Goal: Task Accomplishment & Management: Manage account settings

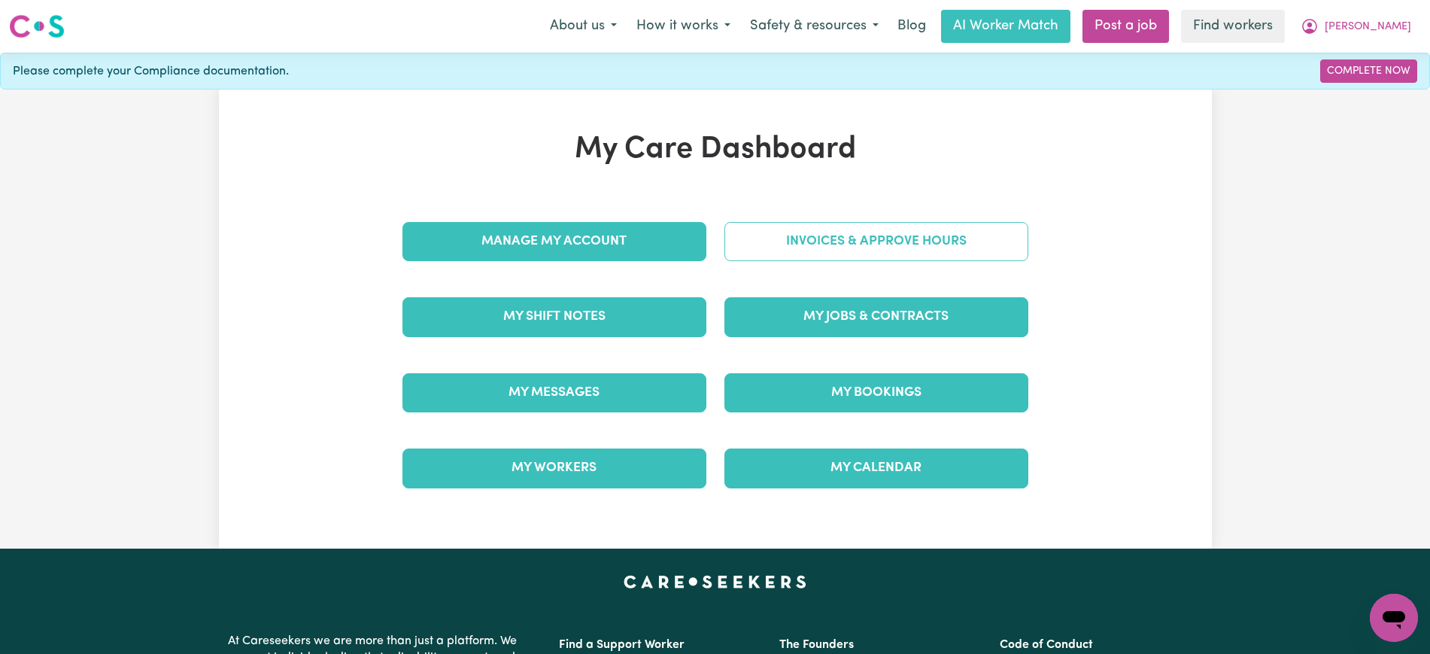
click at [765, 224] on link "Invoices & Approve Hours" at bounding box center [877, 241] width 304 height 39
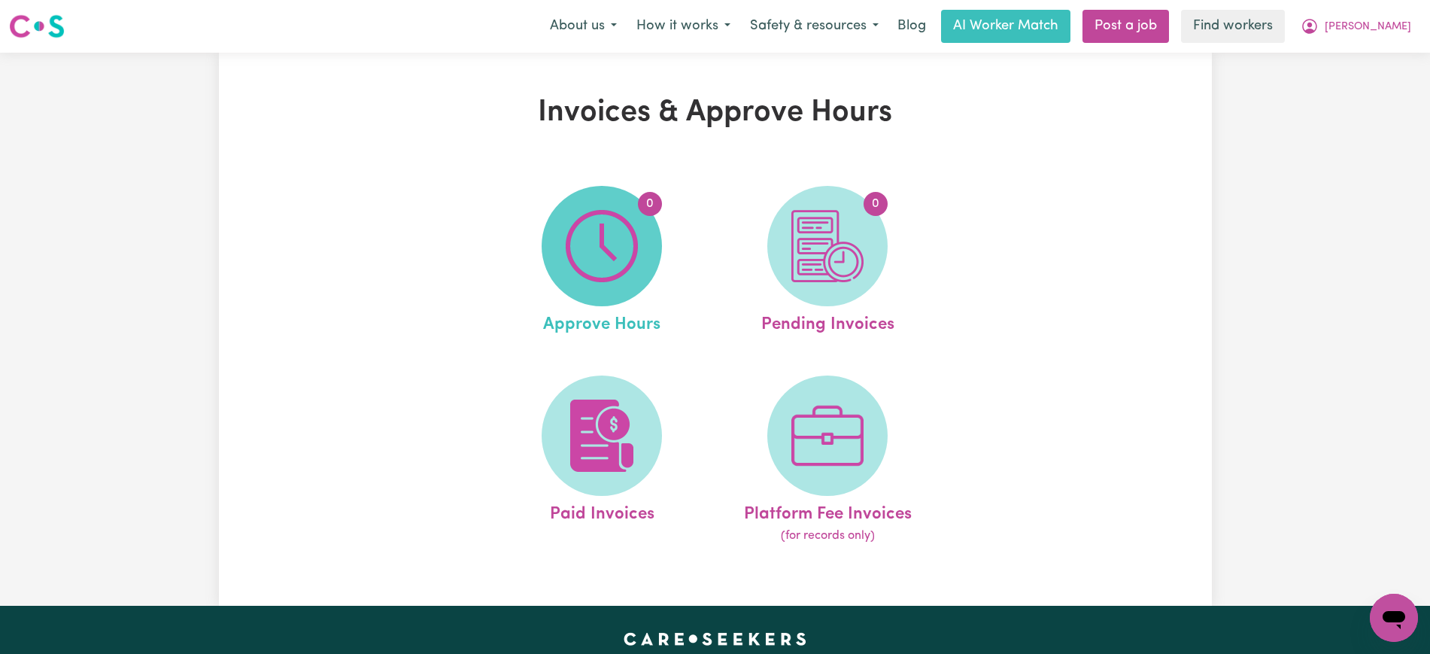
click at [614, 248] on img at bounding box center [602, 246] width 72 height 72
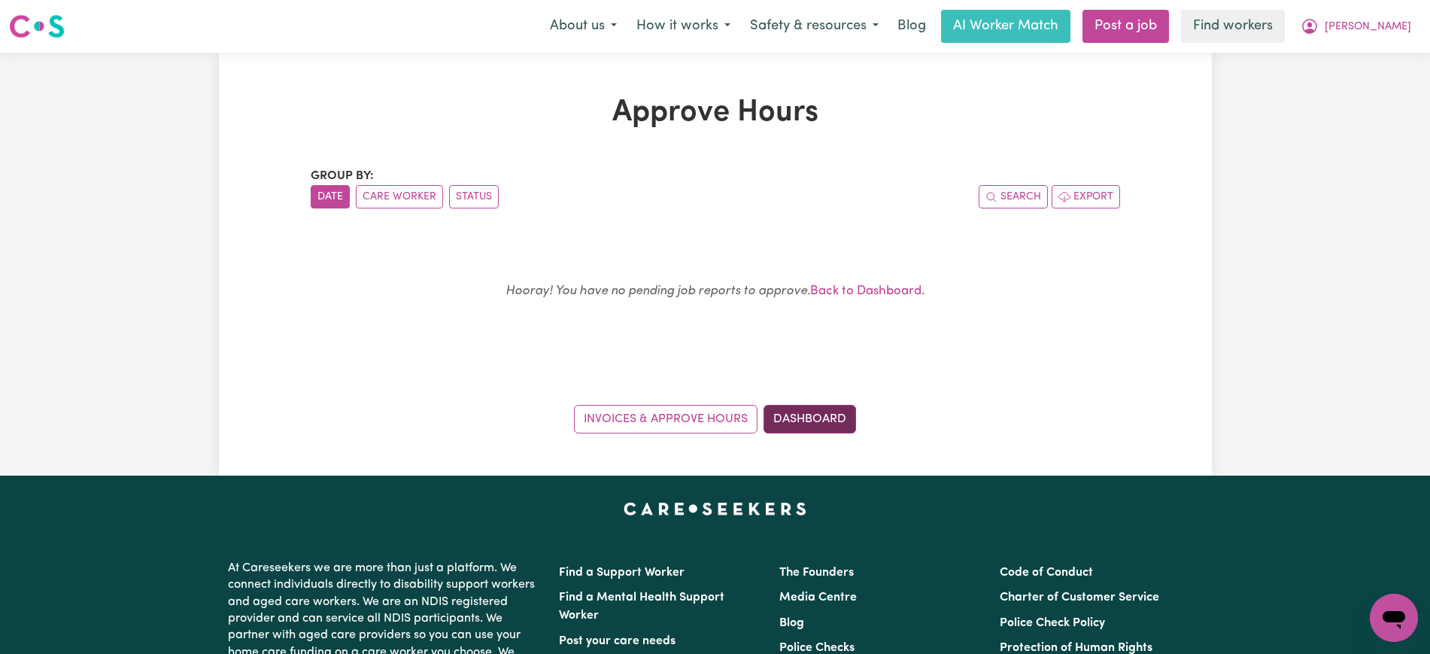
click at [794, 408] on link "Dashboard" at bounding box center [810, 419] width 93 height 29
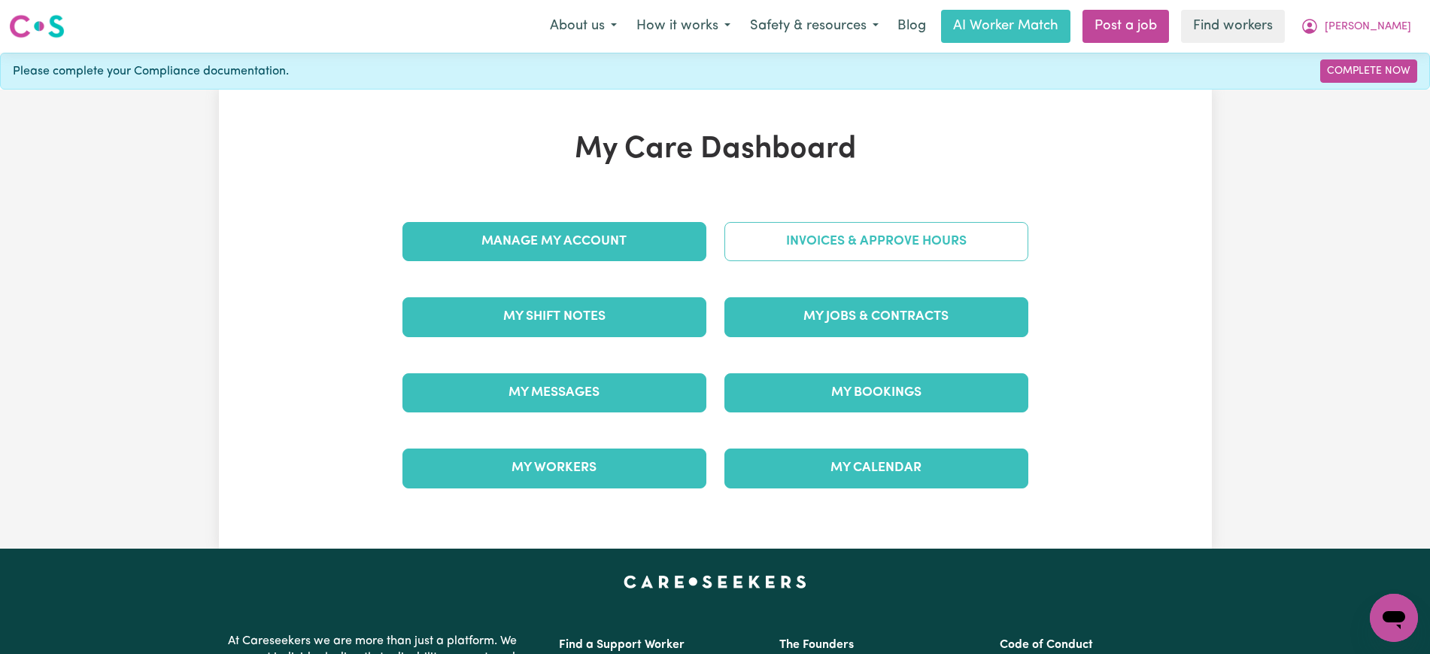
click at [786, 245] on link "Invoices & Approve Hours" at bounding box center [877, 241] width 304 height 39
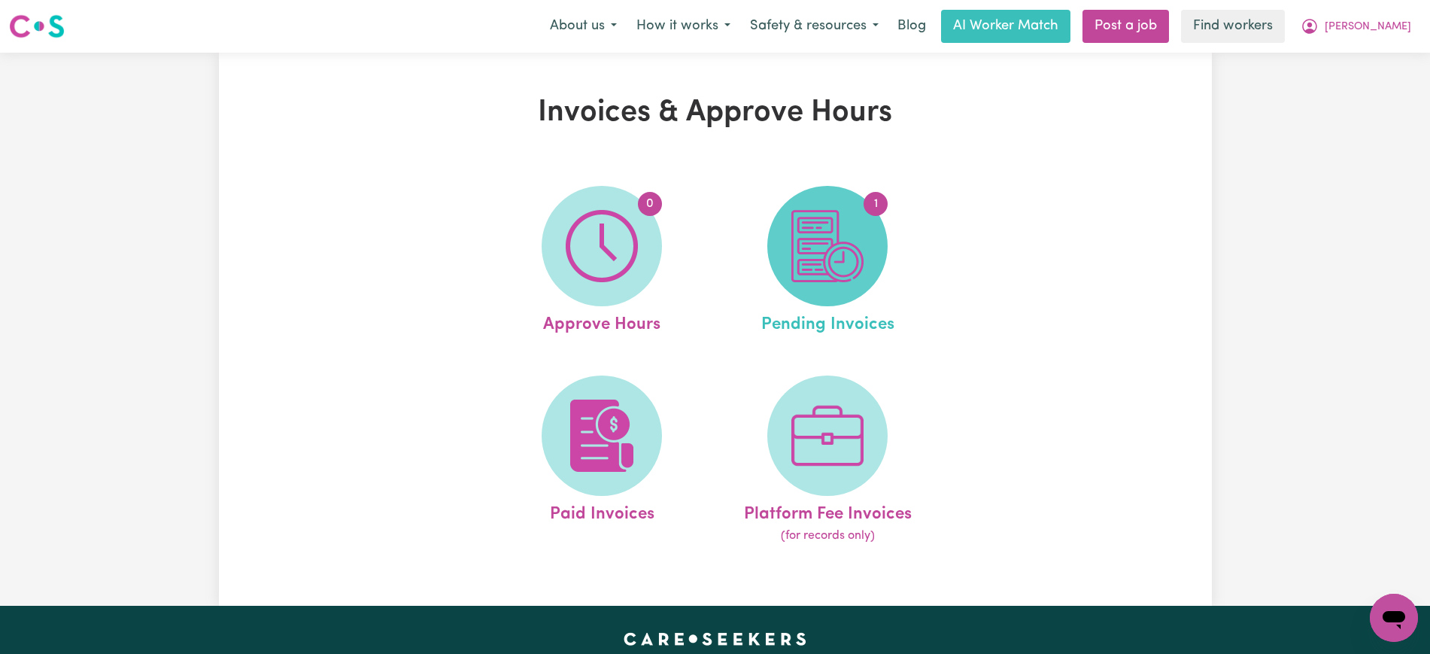
click at [856, 232] on img at bounding box center [828, 246] width 72 height 72
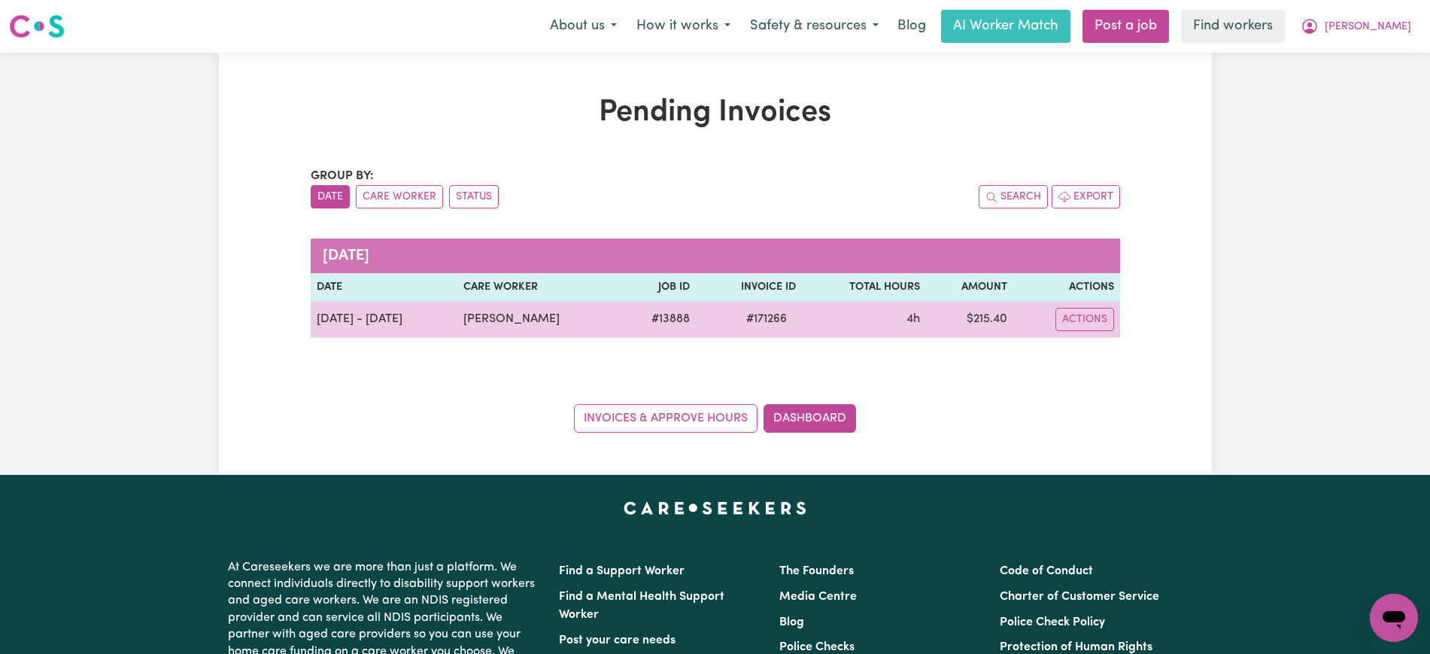
click at [776, 316] on span "# 171266" at bounding box center [766, 319] width 59 height 18
copy span "171266"
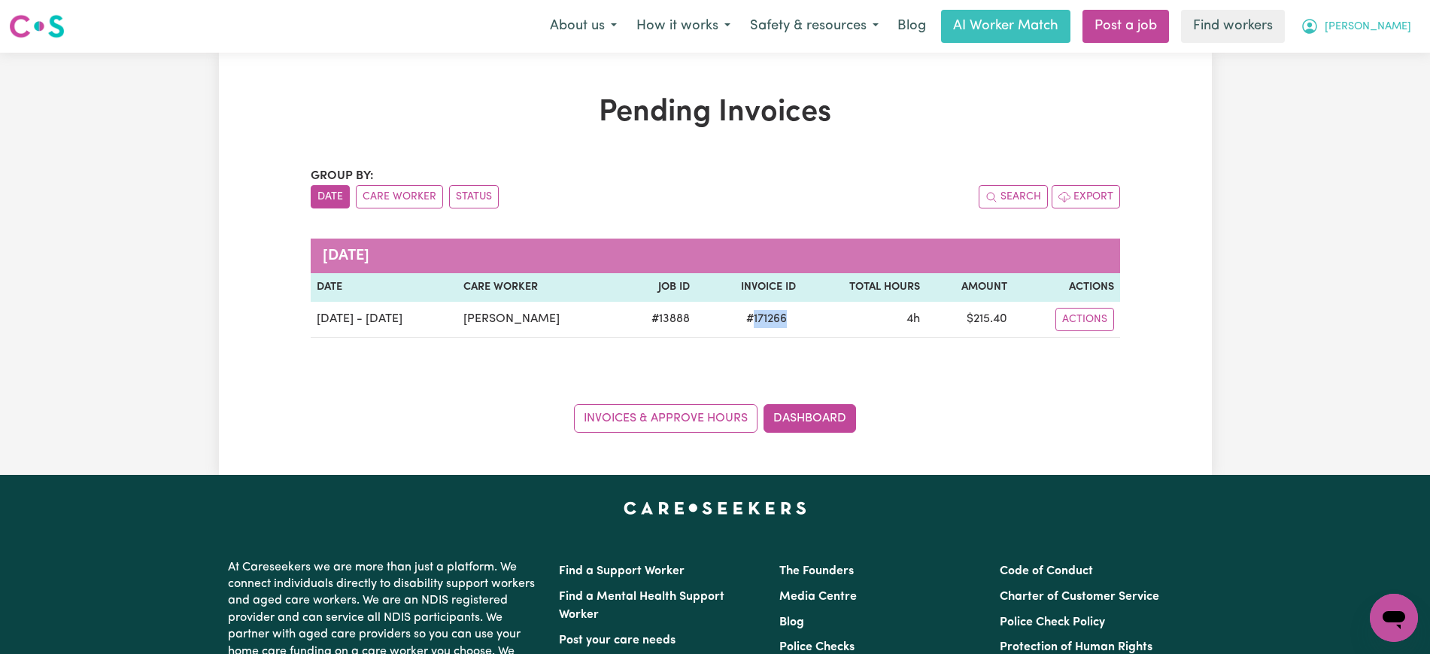
click at [1374, 31] on span "[PERSON_NAME]" at bounding box center [1368, 27] width 87 height 17
click at [1371, 81] on link "Logout" at bounding box center [1361, 86] width 119 height 29
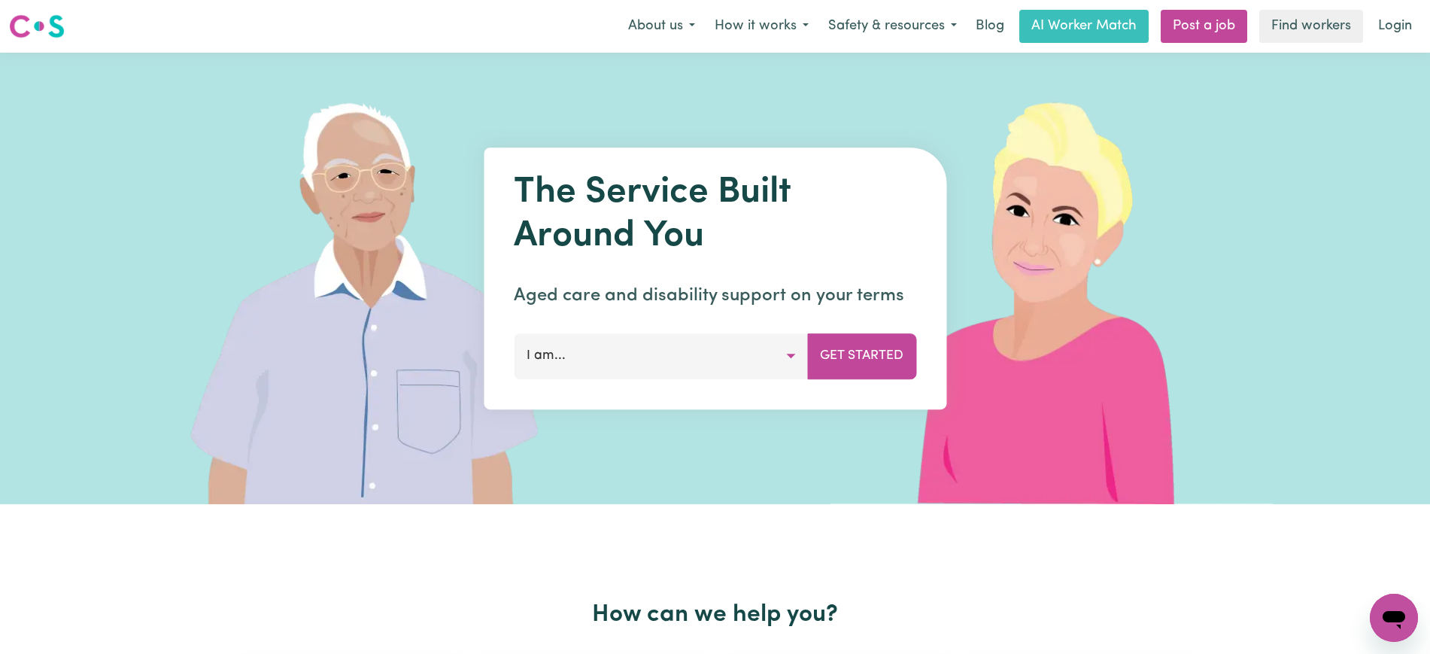
click at [1399, 38] on link "Login" at bounding box center [1395, 26] width 52 height 33
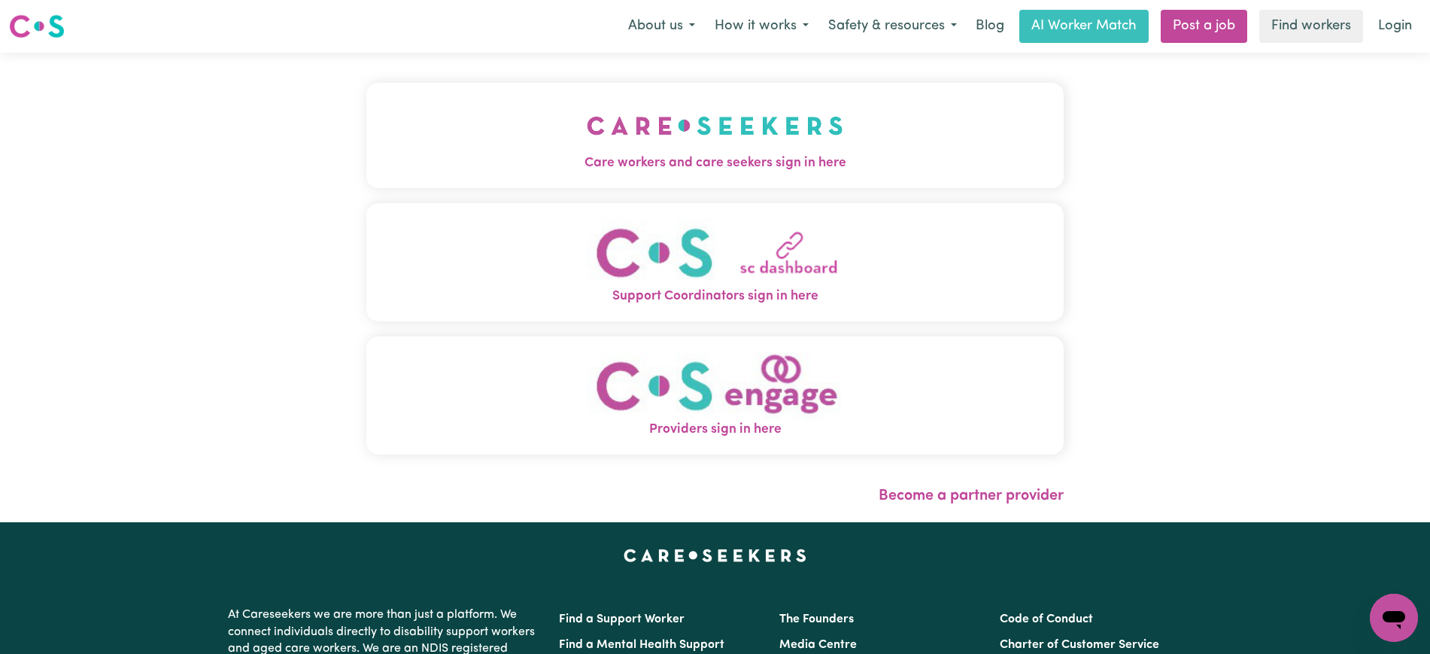
click at [517, 117] on button "Care workers and care seekers sign in here" at bounding box center [715, 135] width 698 height 105
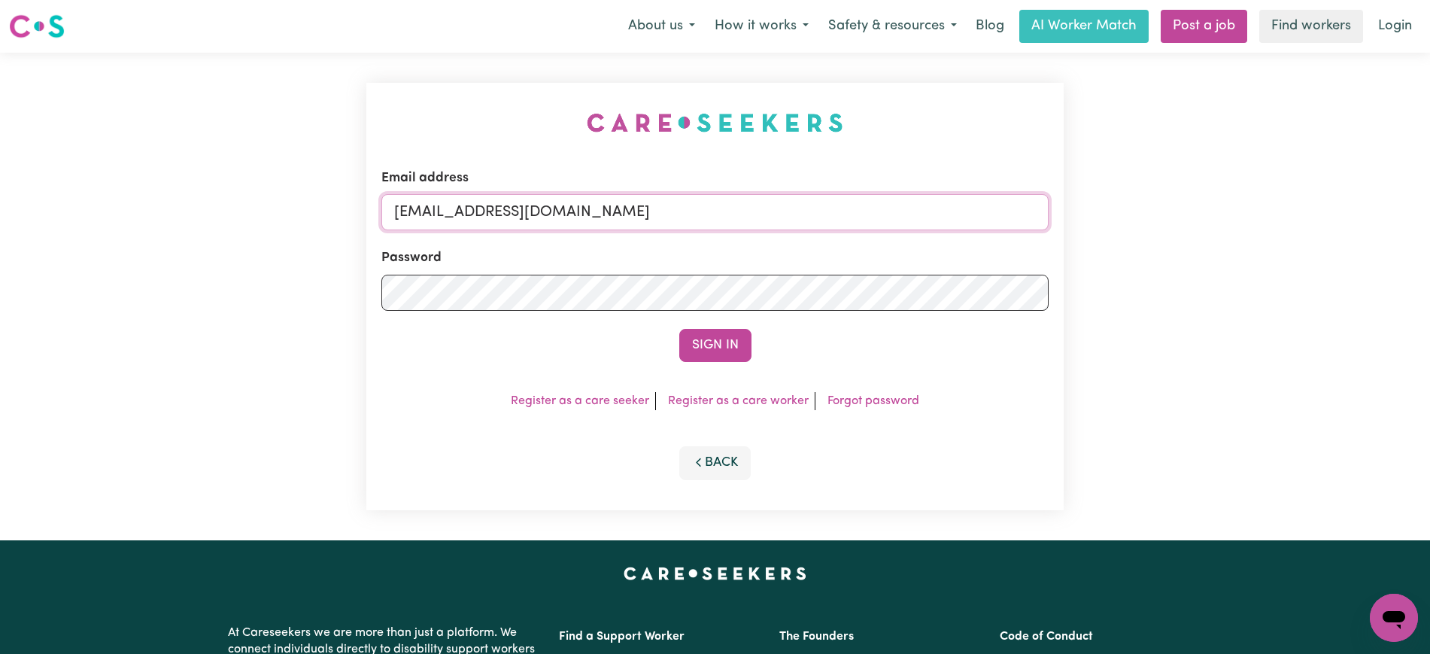
drag, startPoint x: 776, startPoint y: 221, endPoint x: 131, endPoint y: 150, distance: 648.8
click at [121, 220] on div "Email address [EMAIL_ADDRESS][DOMAIN_NAME] Password Sign In Register as a care …" at bounding box center [715, 297] width 1430 height 488
type input "[PERSON_NAME][EMAIL_ADDRESS][DOMAIN_NAME]"
click at [679, 329] on button "Sign In" at bounding box center [715, 345] width 72 height 33
